Goal: Task Accomplishment & Management: Use online tool/utility

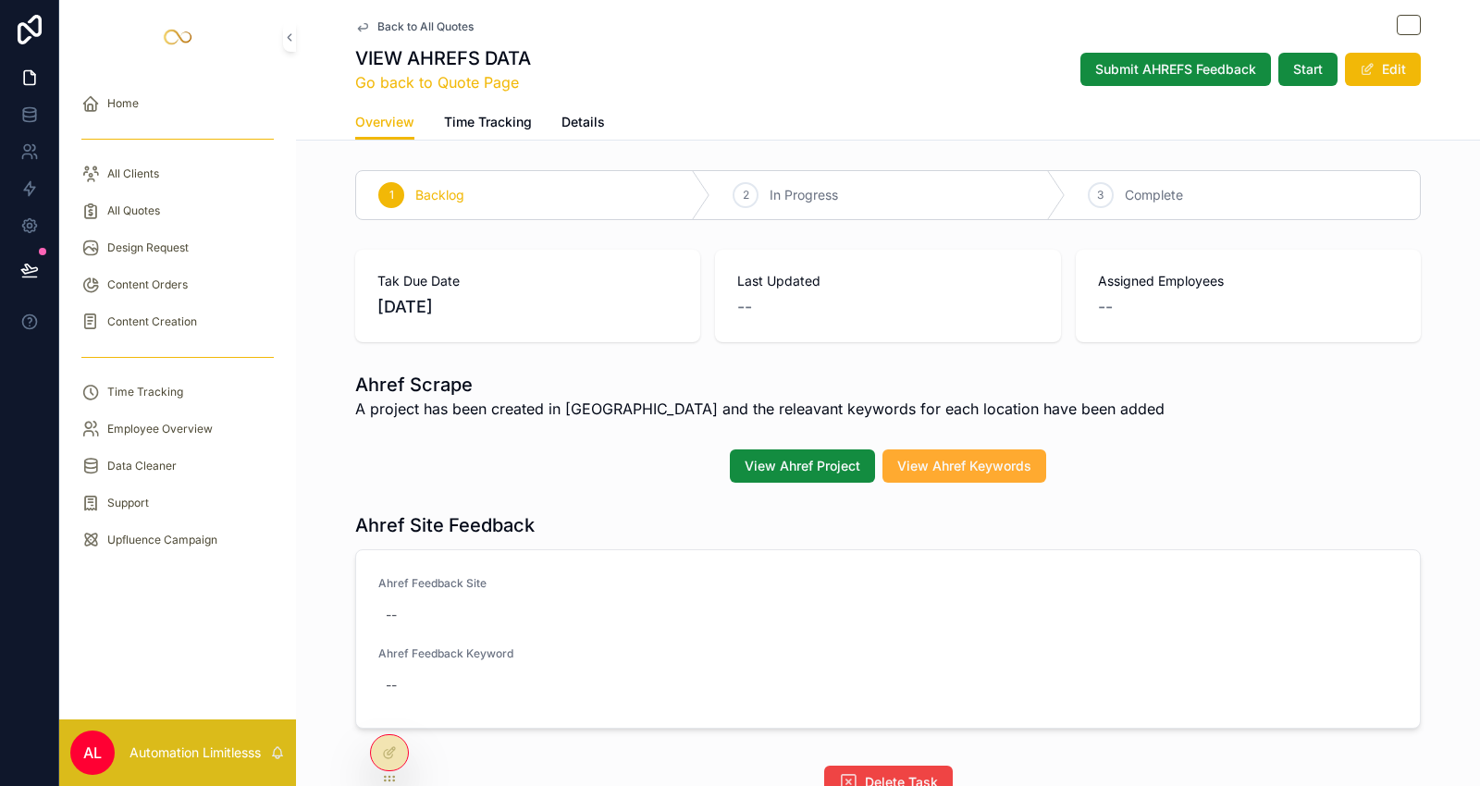
click at [782, 472] on span "View Ahref Project" at bounding box center [803, 466] width 116 height 19
click at [928, 458] on span "View Ahref Keywords" at bounding box center [965, 466] width 134 height 19
click at [416, 19] on span "Back to All Quotes" at bounding box center [426, 26] width 96 height 15
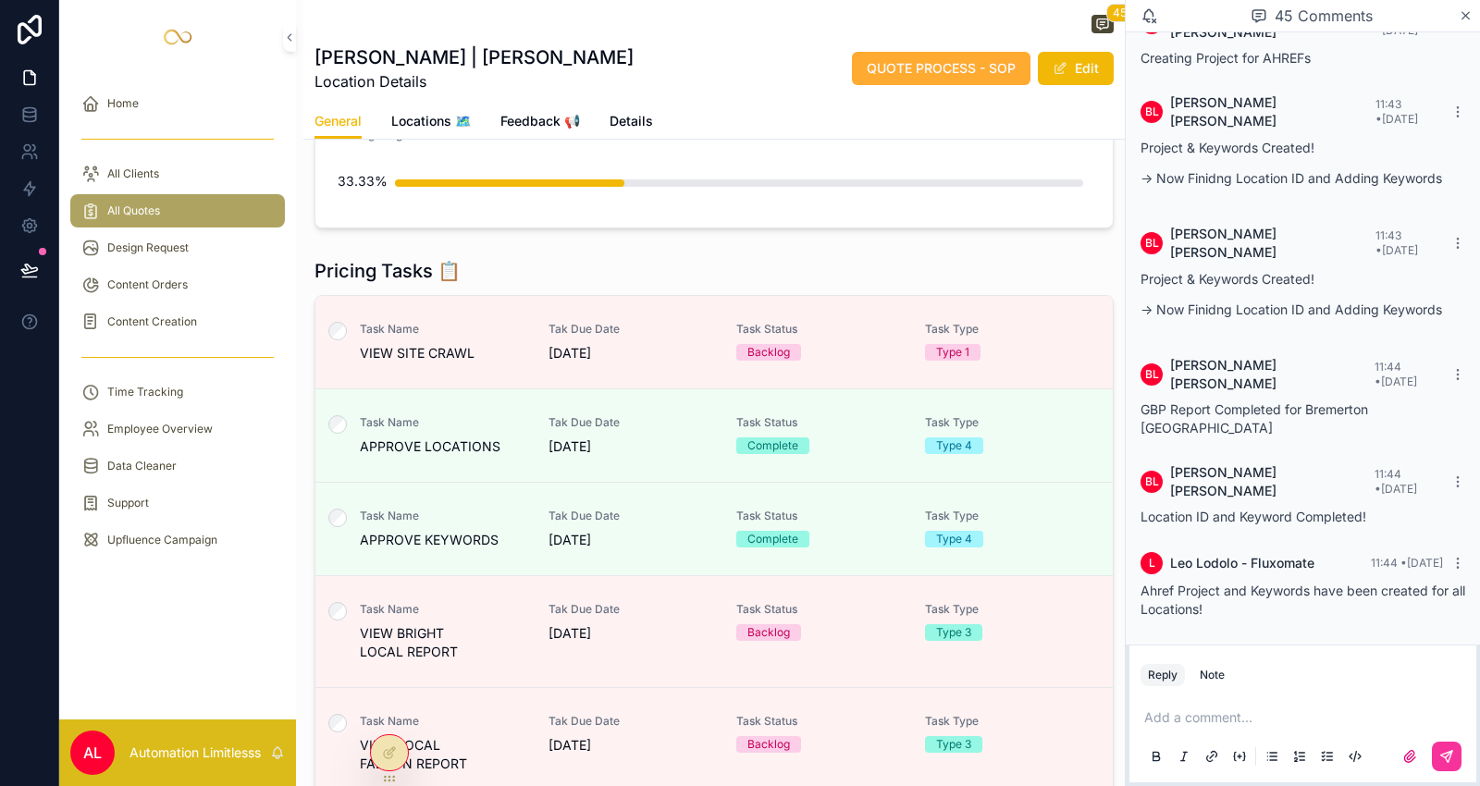
scroll to position [308, 0]
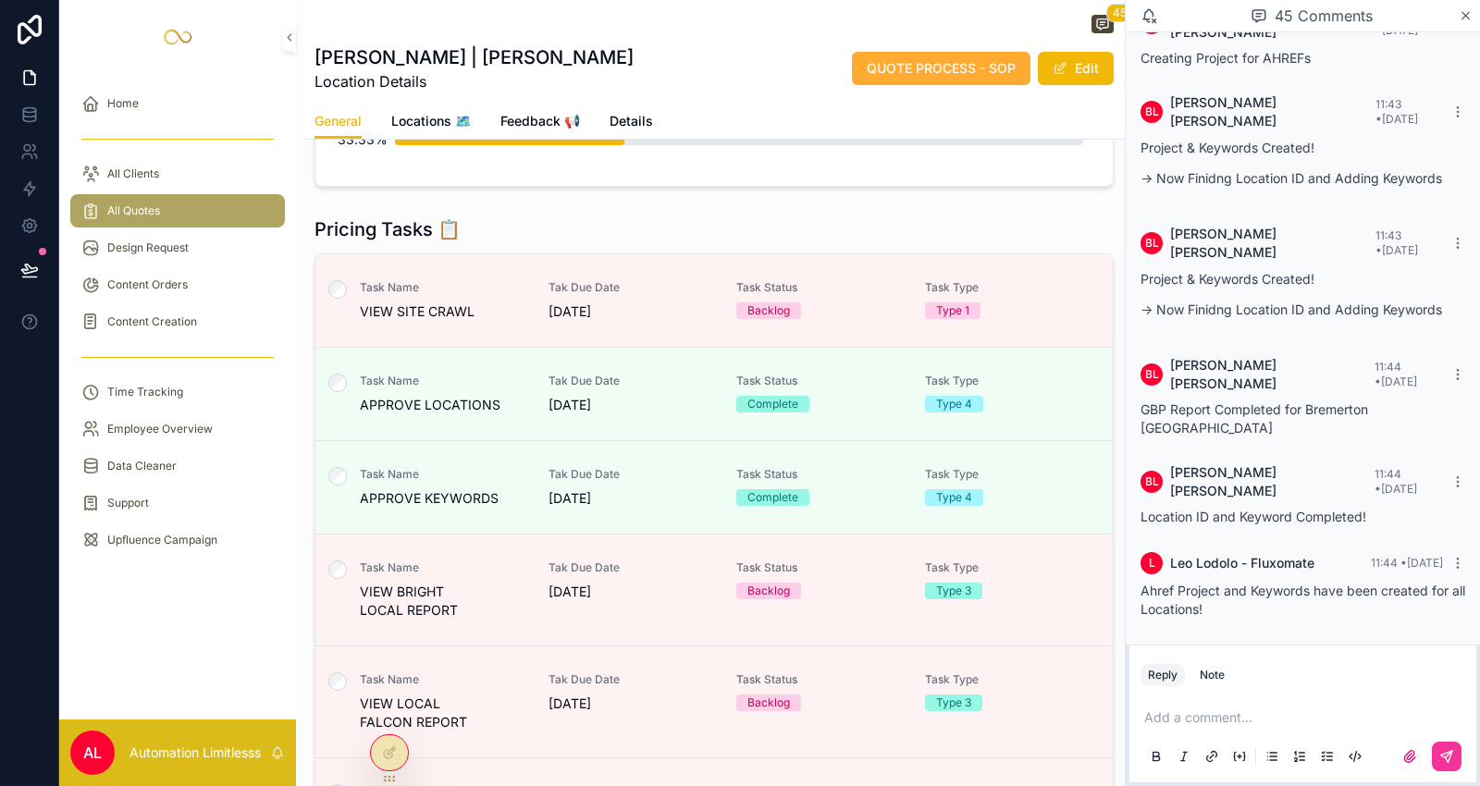
click at [464, 588] on span "VIEW BRIGHT LOCAL REPORT" at bounding box center [443, 601] width 167 height 37
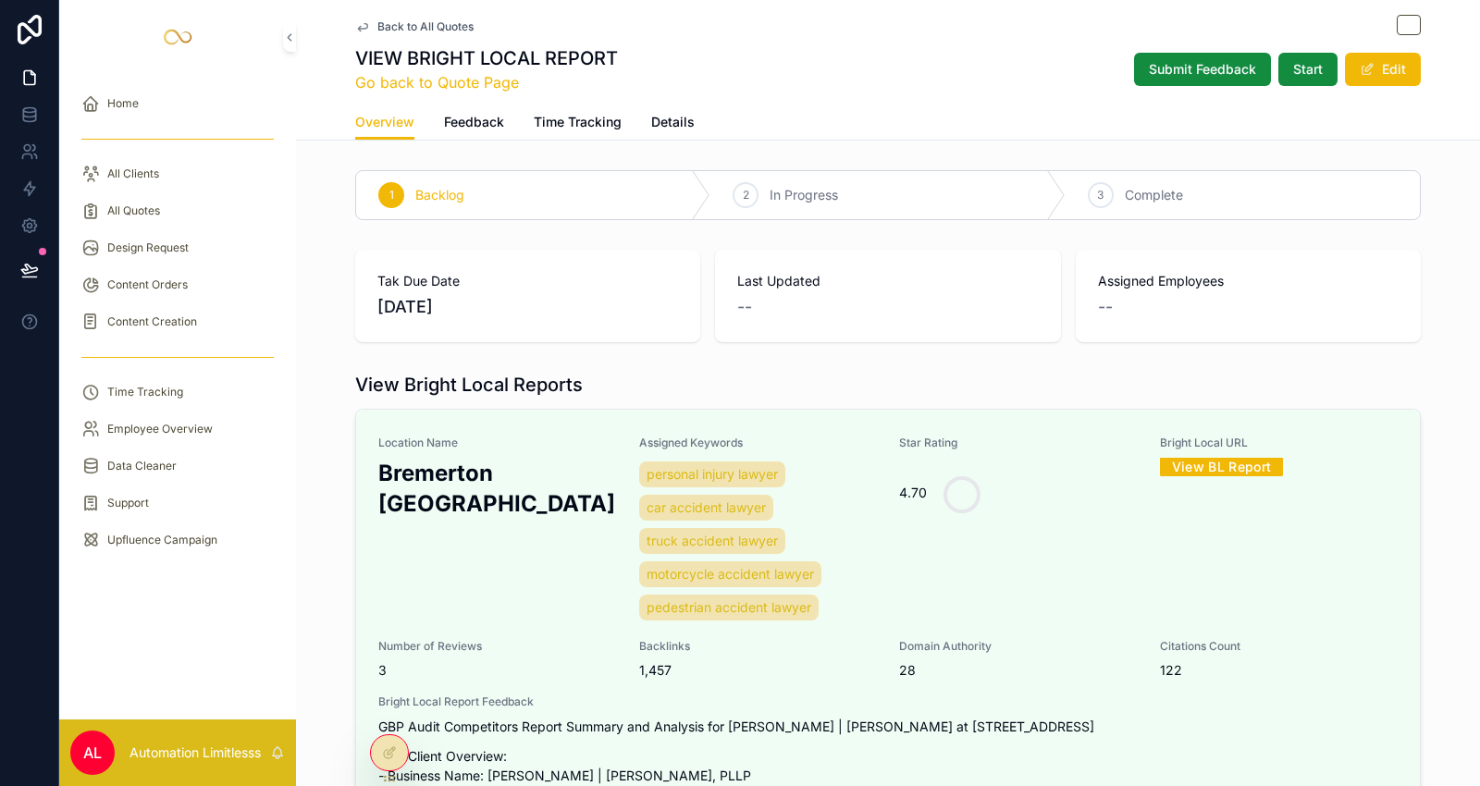
click at [1184, 80] on button "Submit Feedback" at bounding box center [1202, 69] width 137 height 33
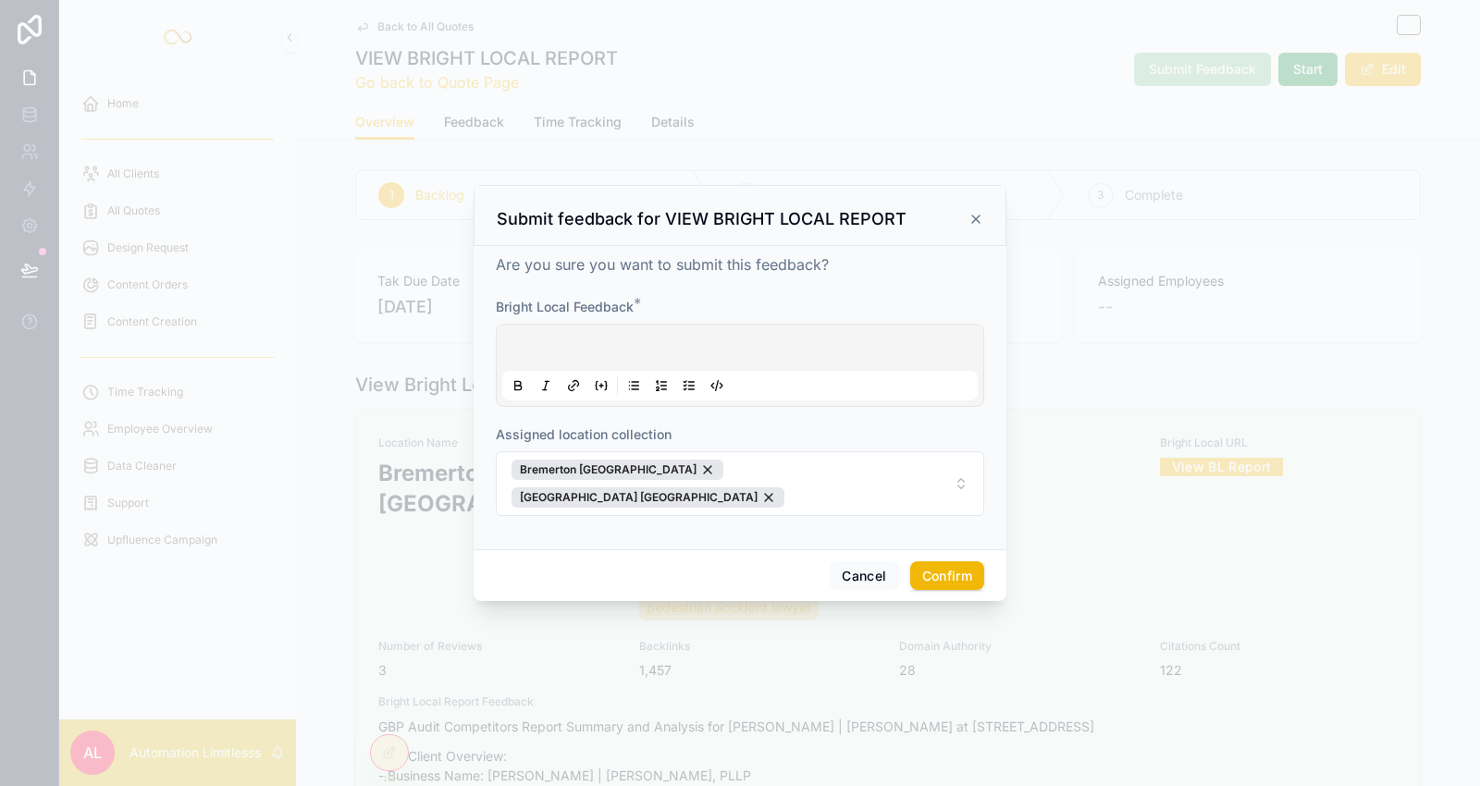
click at [985, 242] on div "Submit feedback for VIEW BRIGHT LOCAL REPORT" at bounding box center [740, 215] width 533 height 61
click at [981, 227] on icon at bounding box center [976, 219] width 15 height 15
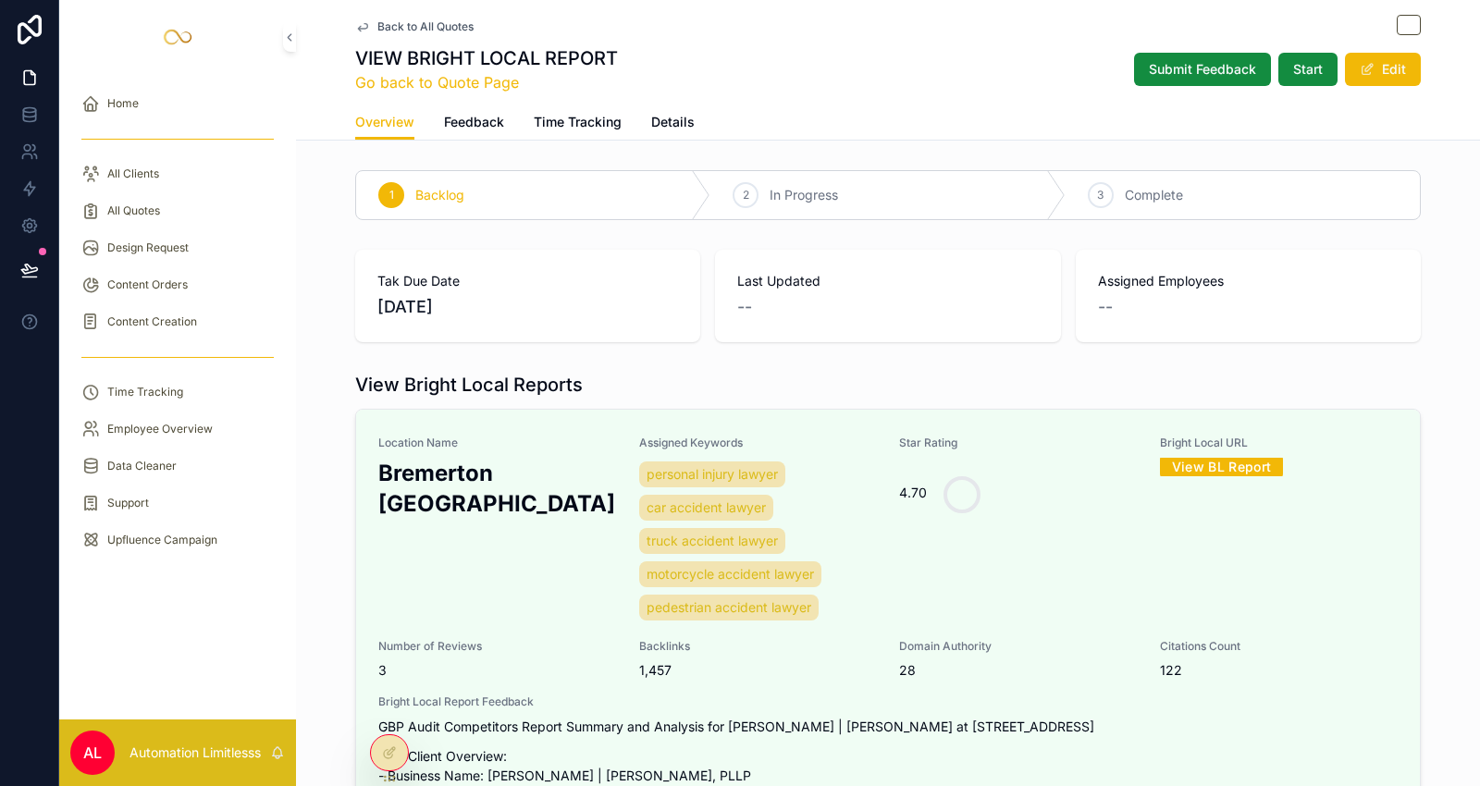
click at [415, 31] on span "Back to All Quotes" at bounding box center [426, 26] width 96 height 15
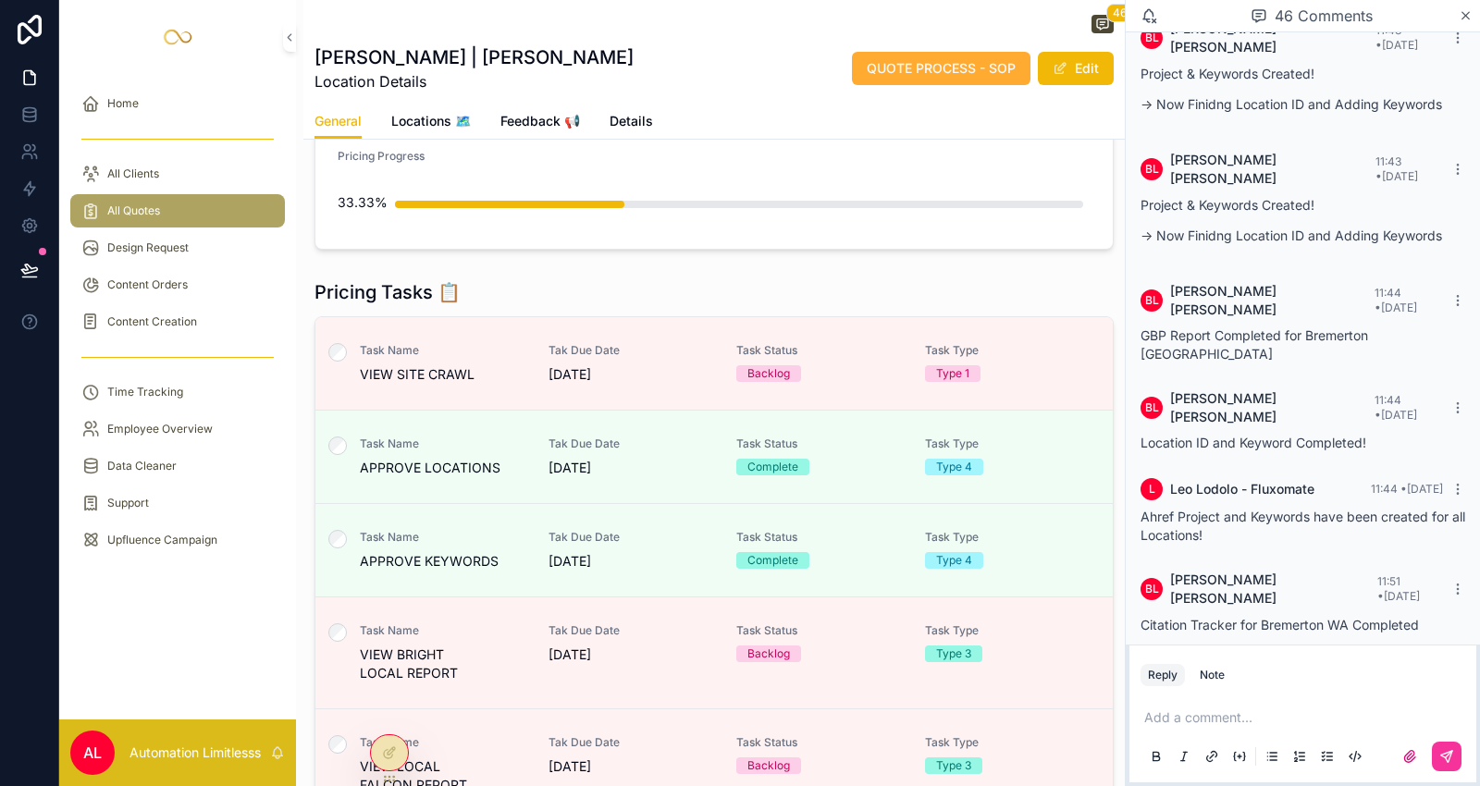
scroll to position [205, 0]
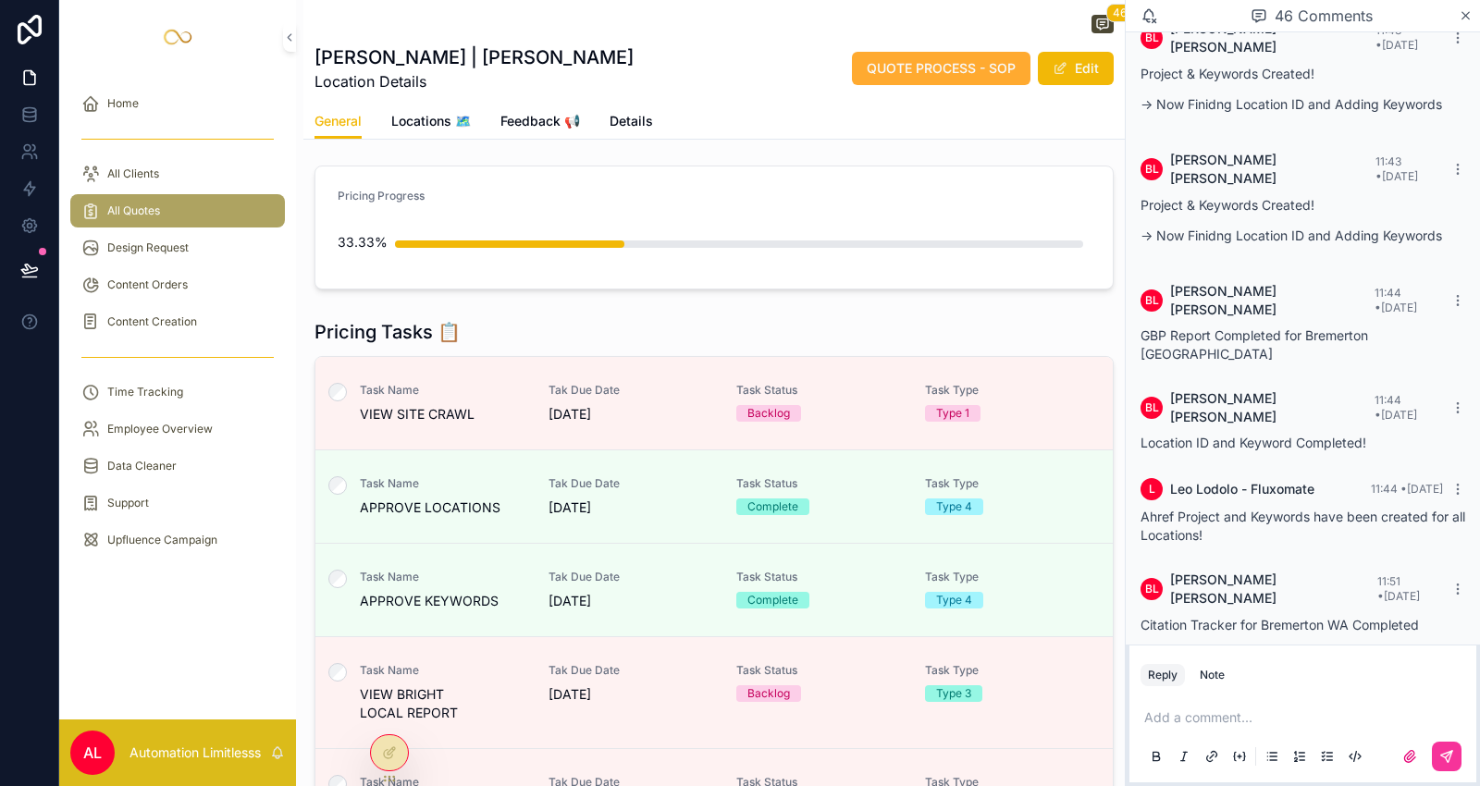
click at [420, 112] on span "Locations 🗺" at bounding box center [431, 121] width 80 height 19
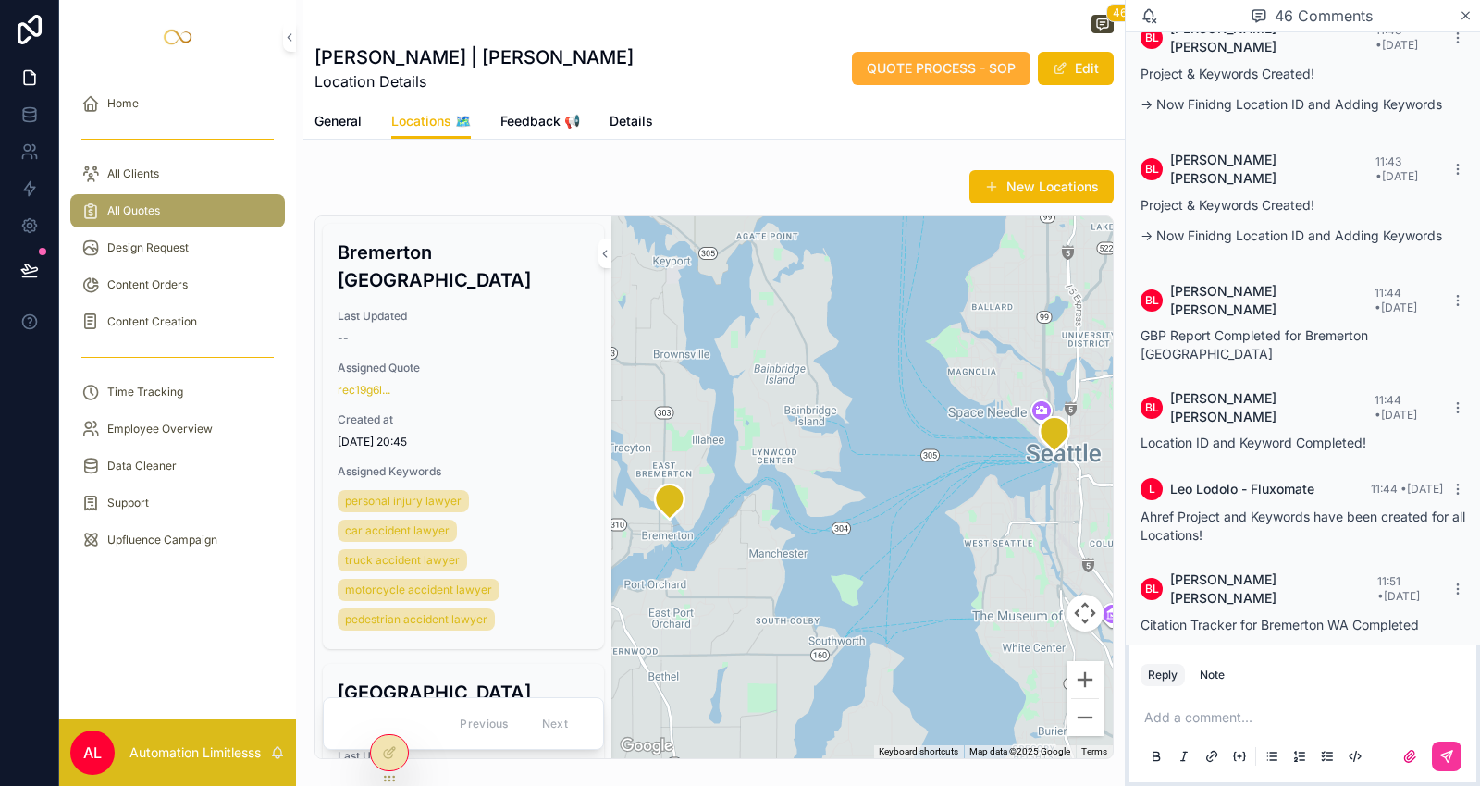
click at [370, 132] on div "General Locations 🗺 Feedback 📢 Details" at bounding box center [714, 121] width 799 height 35
click at [559, 112] on span "Feedback 📢" at bounding box center [541, 121] width 80 height 19
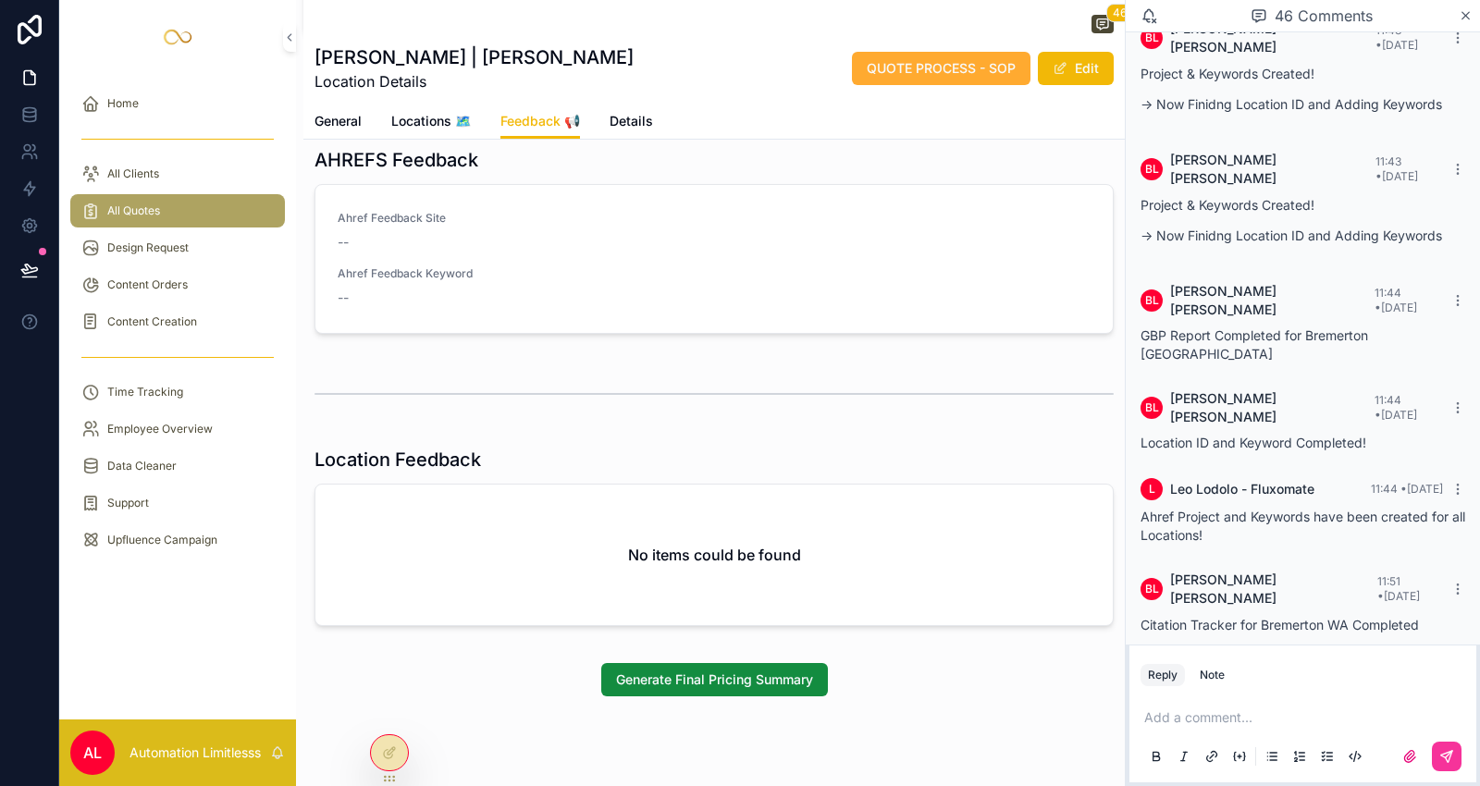
scroll to position [1870, 0]
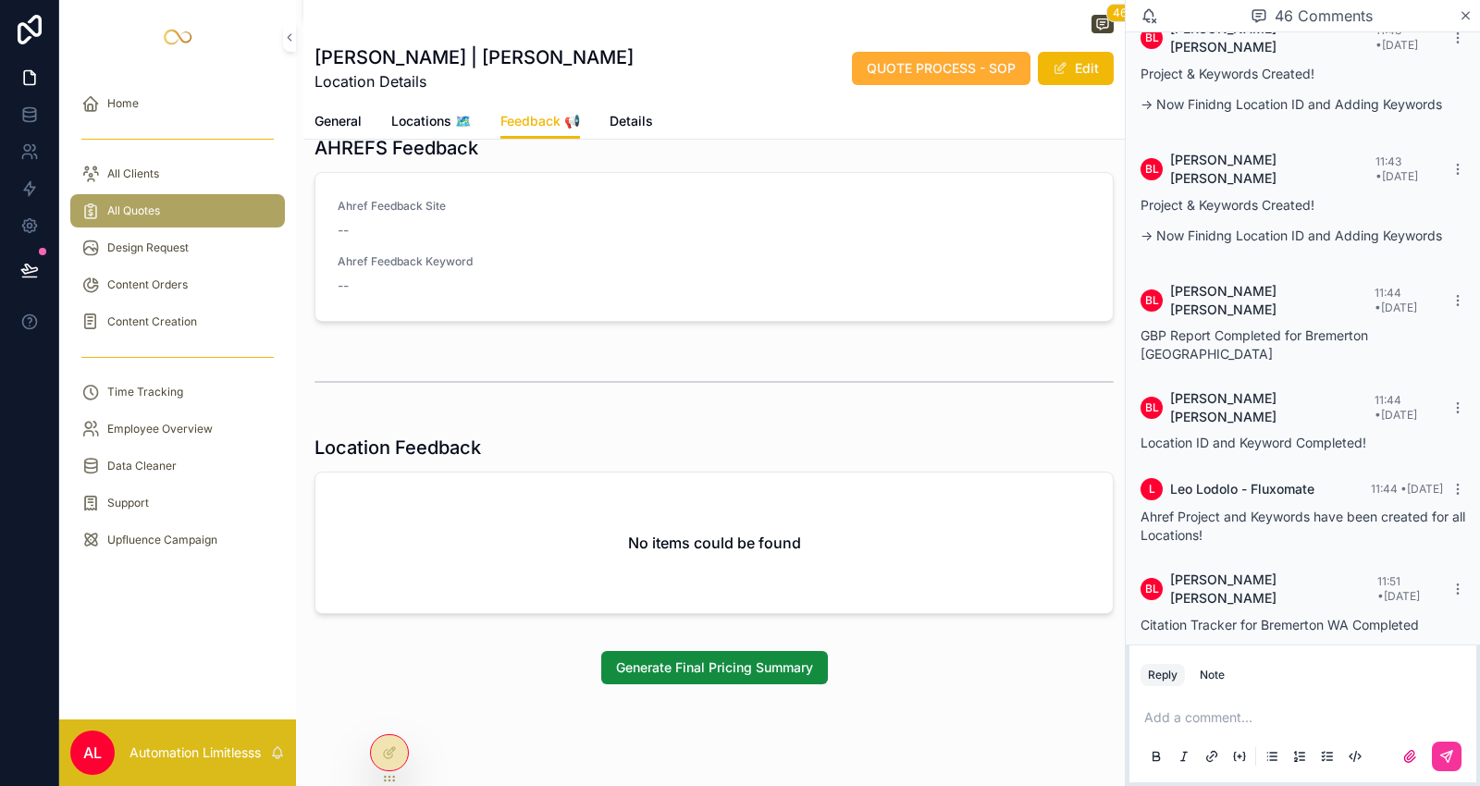
click at [327, 118] on span "General" at bounding box center [338, 121] width 47 height 19
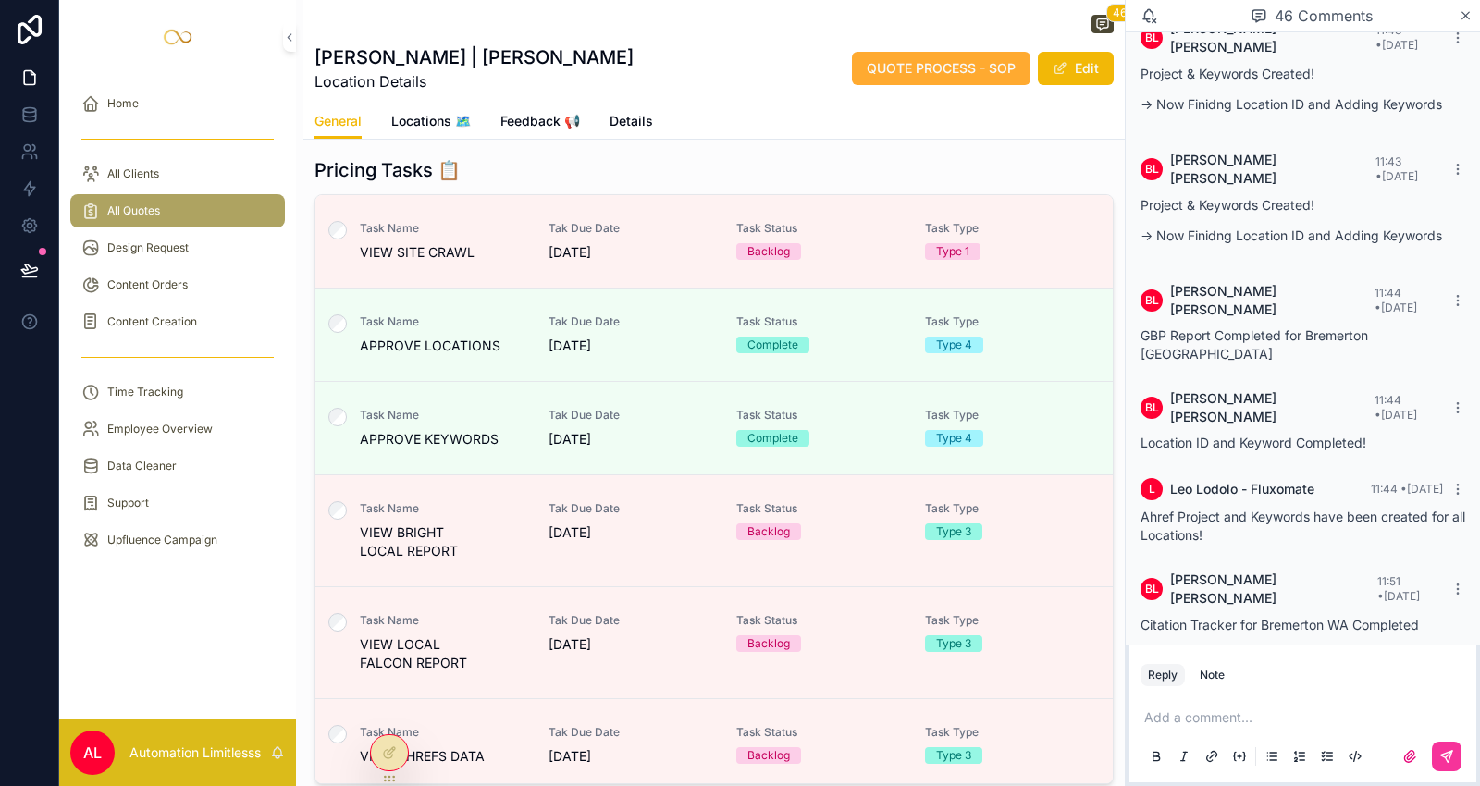
scroll to position [364, 0]
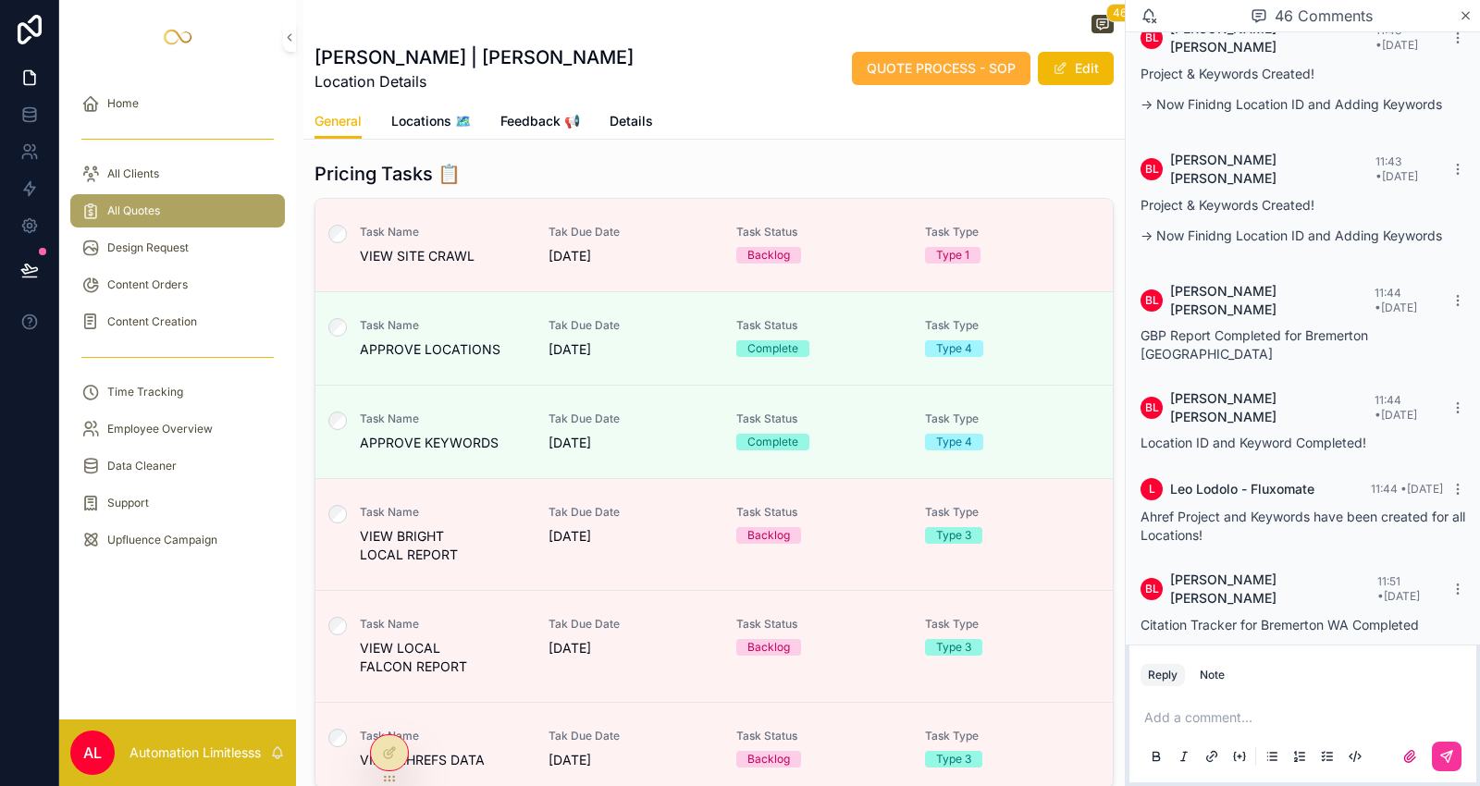
click at [430, 447] on span "APPROVE KEYWORDS" at bounding box center [443, 443] width 167 height 19
